Goal: Obtain resource: Download file/media

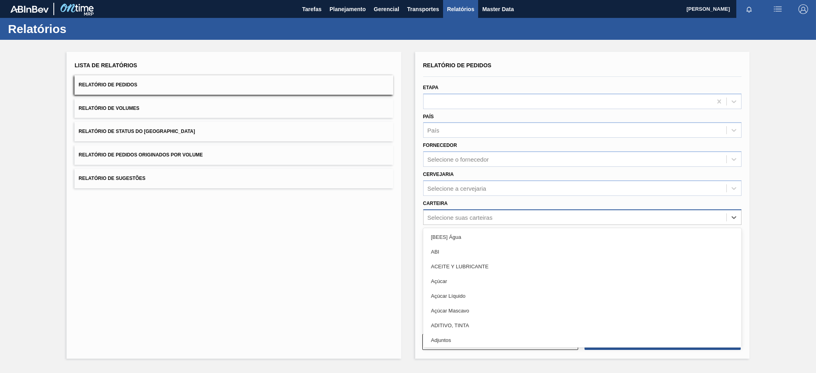
click at [454, 220] on div "Selecione suas carteiras" at bounding box center [575, 218] width 303 height 12
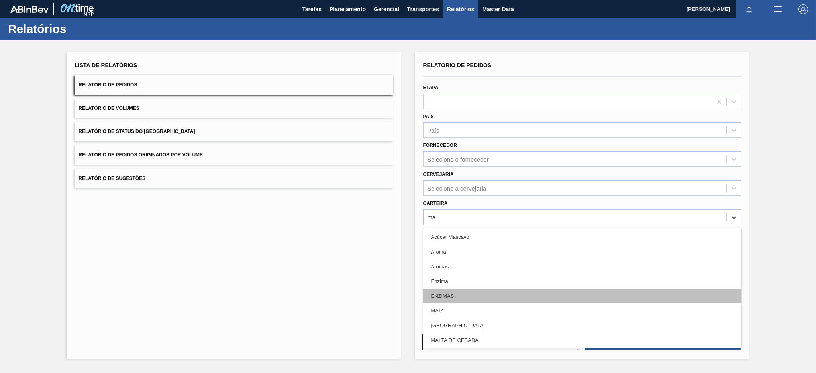
type input "mal"
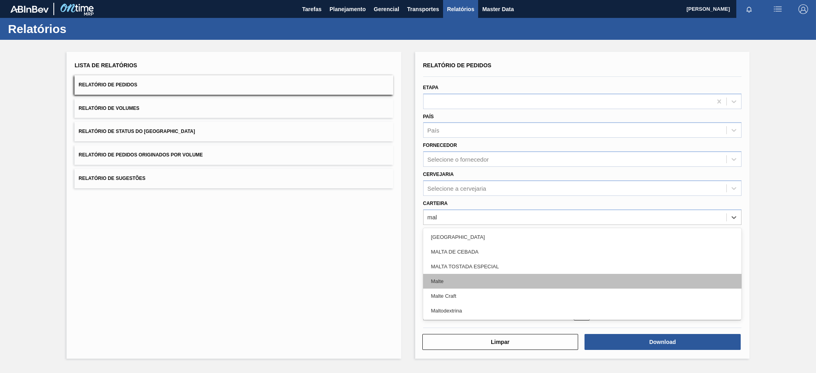
click at [453, 278] on div "Malte" at bounding box center [582, 281] width 318 height 15
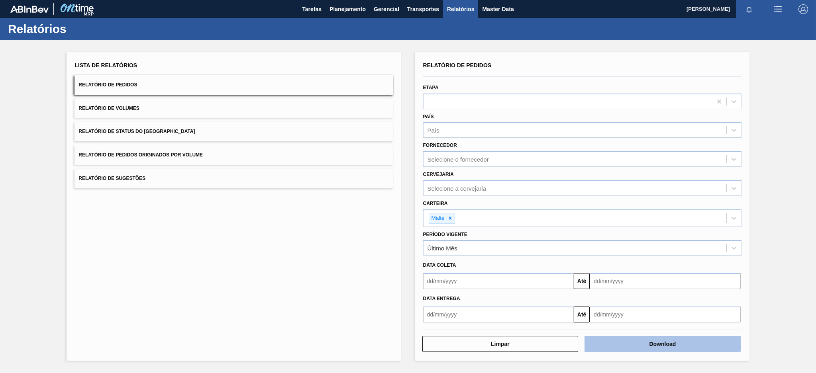
click at [676, 343] on button "Download" at bounding box center [663, 344] width 156 height 16
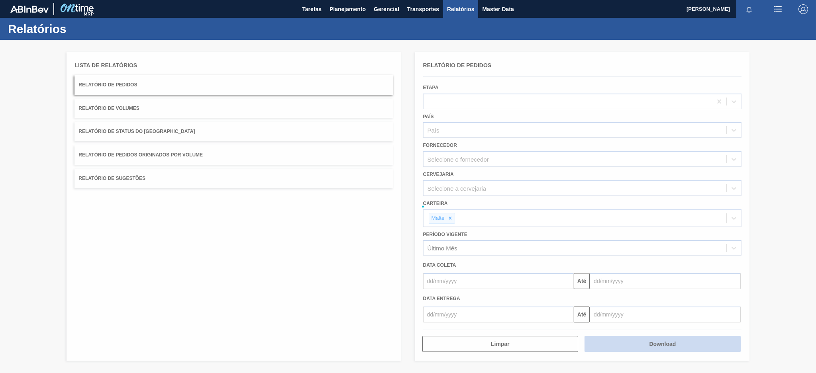
click at [676, 343] on div at bounding box center [408, 207] width 816 height 334
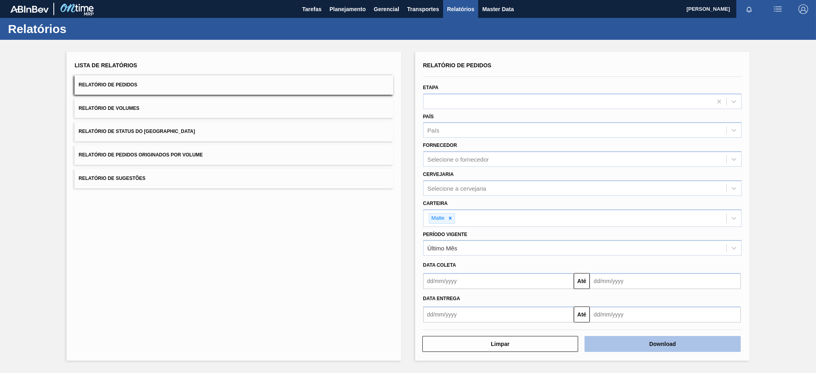
click at [632, 346] on button "Download" at bounding box center [663, 344] width 156 height 16
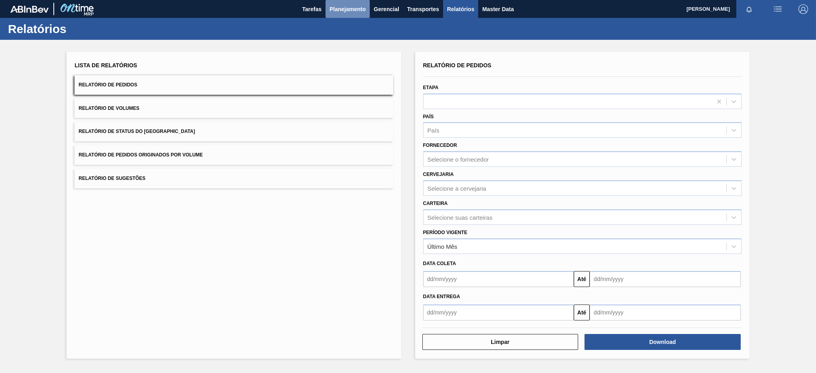
click at [346, 10] on span "Planejamento" at bounding box center [348, 9] width 36 height 10
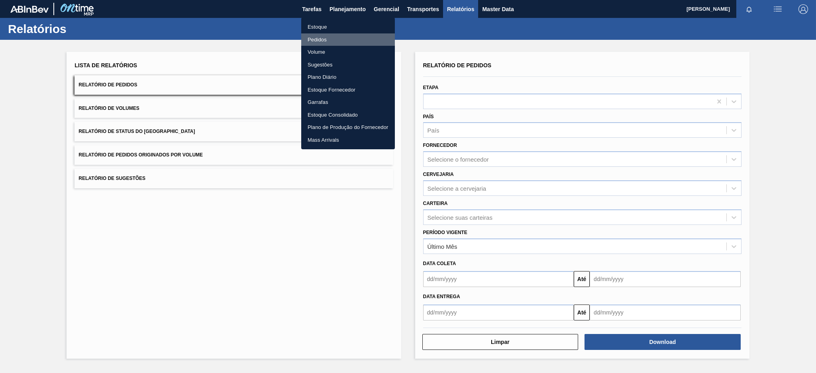
click at [326, 38] on li "Pedidos" at bounding box center [348, 39] width 94 height 13
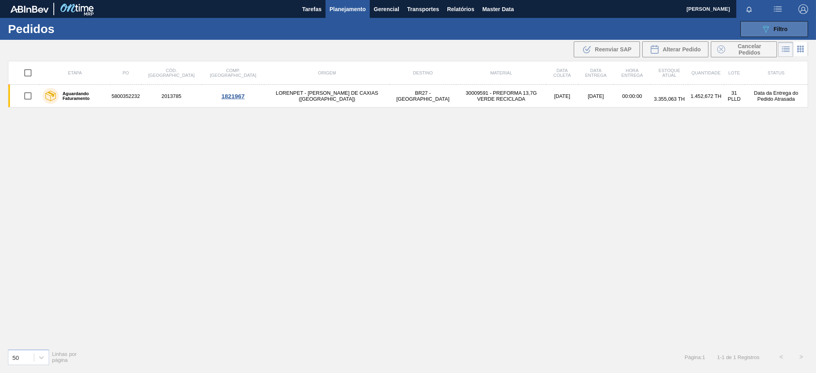
click at [790, 26] on button "089F7B8B-B2A5-4AFE-B5C0-19BA573D28AC Filtro" at bounding box center [775, 29] width 68 height 16
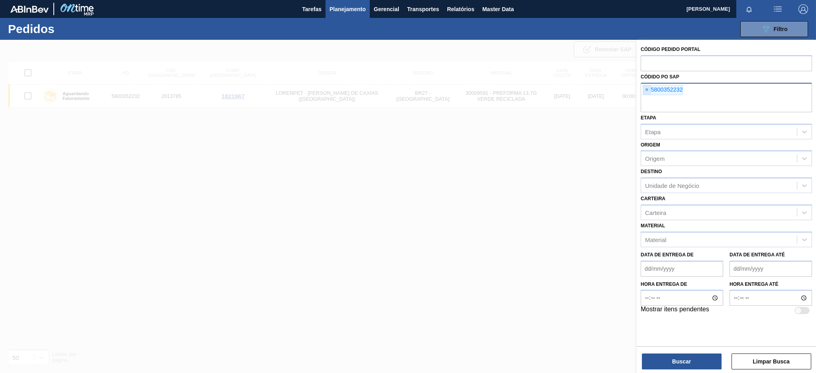
click at [648, 88] on span "×" at bounding box center [647, 90] width 8 height 10
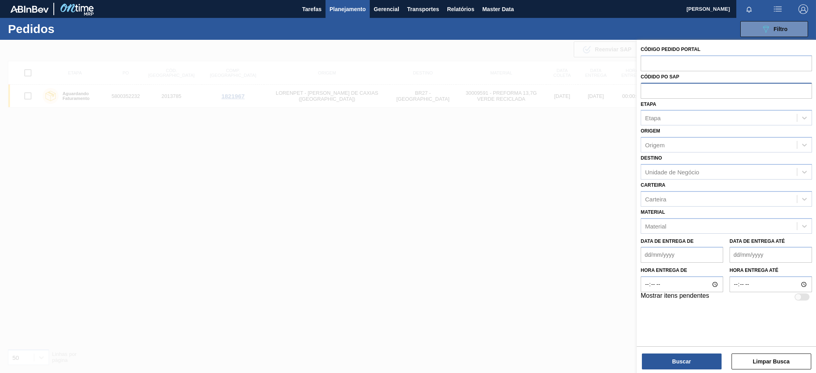
paste input "text"
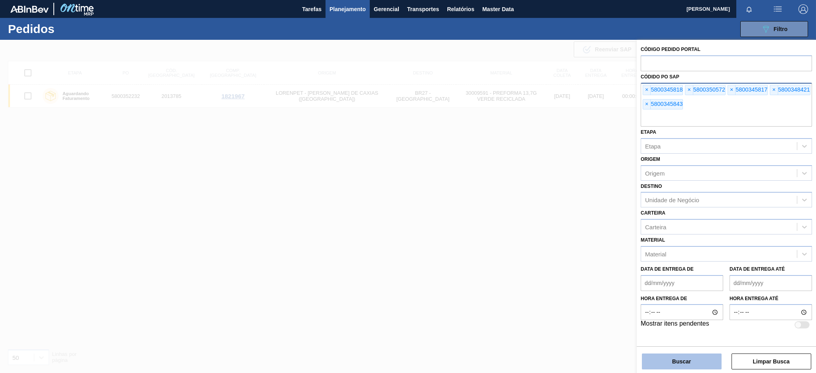
click at [686, 362] on button "Buscar" at bounding box center [682, 362] width 80 height 16
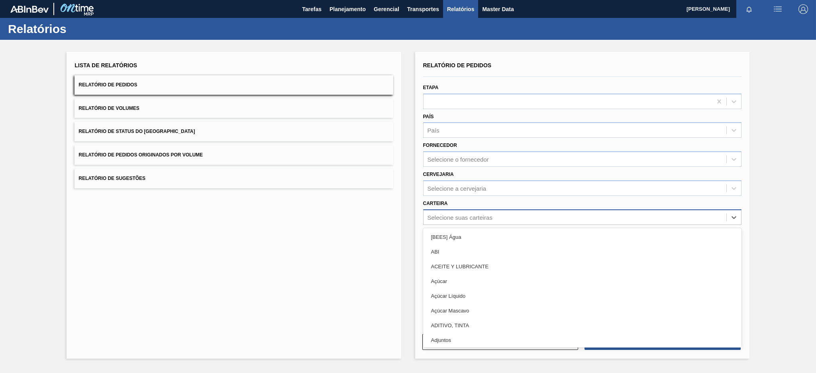
click at [469, 215] on div "Selecione suas carteiras" at bounding box center [460, 217] width 65 height 7
type input "mal"
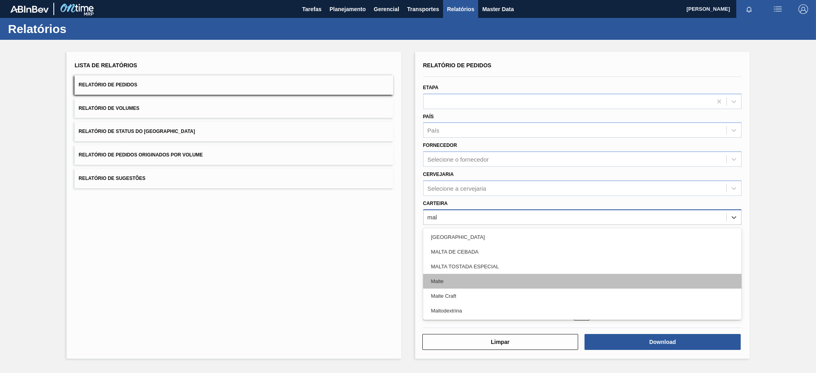
click at [437, 284] on div "Malte" at bounding box center [582, 281] width 318 height 15
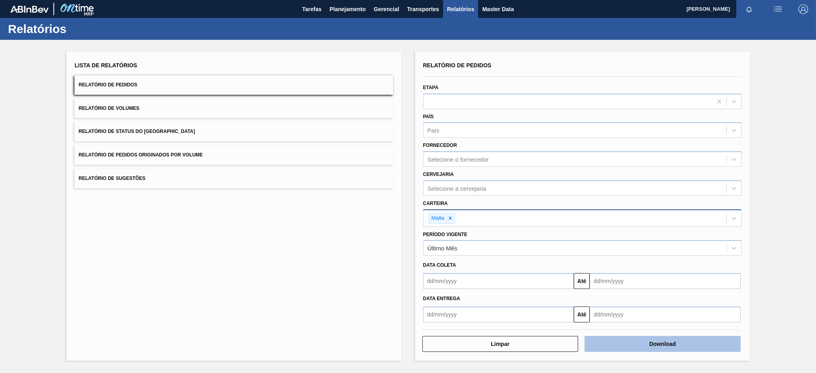
click at [669, 345] on button "Download" at bounding box center [663, 344] width 156 height 16
